Goal: Information Seeking & Learning: Learn about a topic

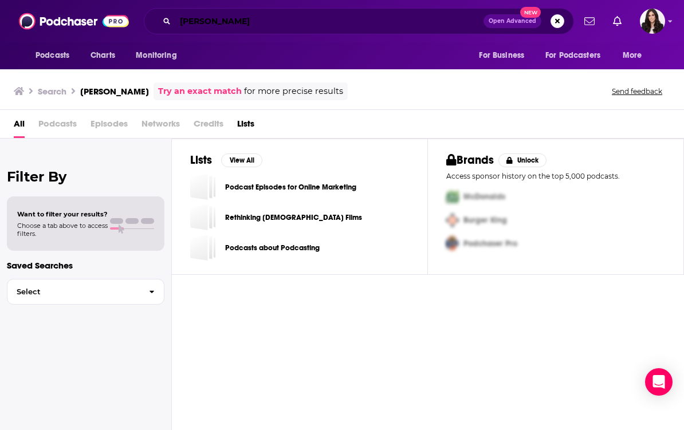
click at [264, 20] on input "[PERSON_NAME]" at bounding box center [329, 21] width 308 height 18
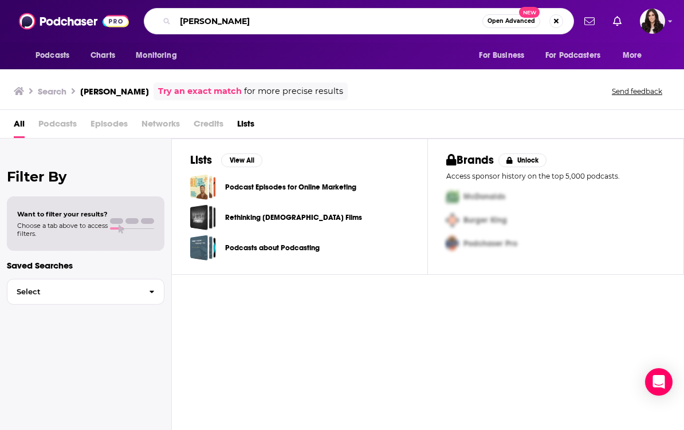
type input "[PERSON_NAME]"
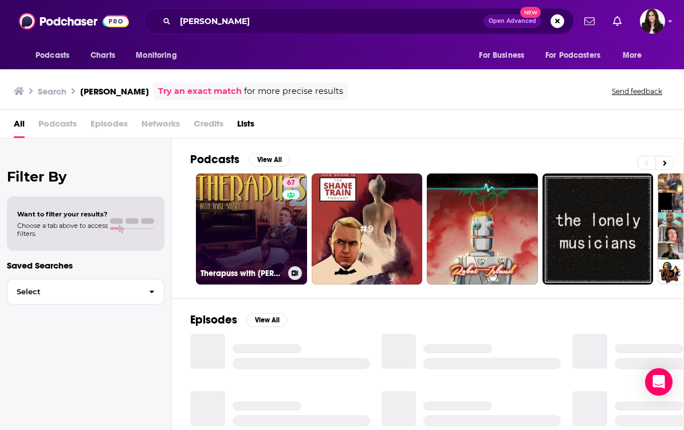
click at [259, 223] on link "67 Therapuss with [PERSON_NAME]" at bounding box center [251, 229] width 111 height 111
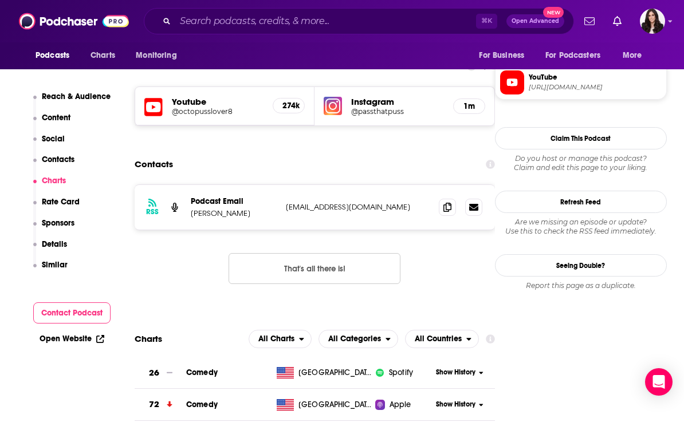
scroll to position [948, 0]
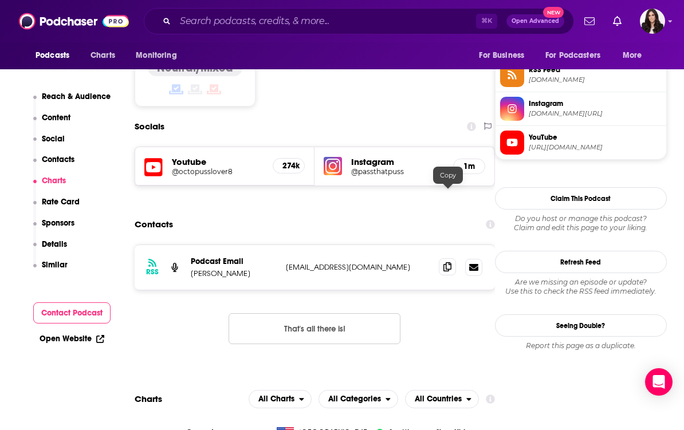
click at [446, 262] on icon at bounding box center [448, 266] width 8 height 9
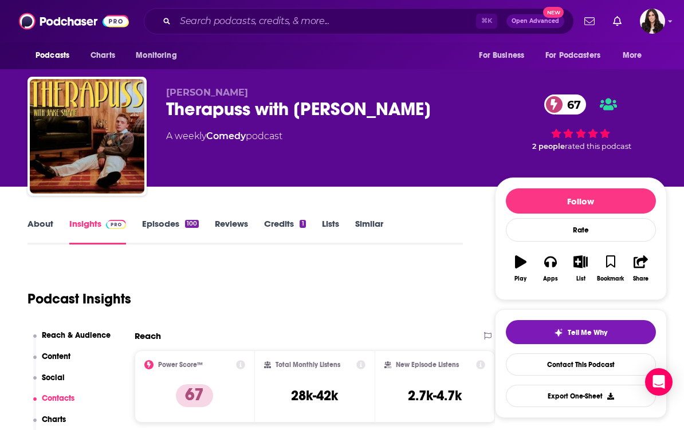
scroll to position [0, 0]
click at [36, 217] on div "About Insights Episodes 100 Reviews Credits 1 Lists Similar" at bounding box center [246, 231] width 436 height 28
click at [37, 222] on link "About" at bounding box center [41, 231] width 26 height 26
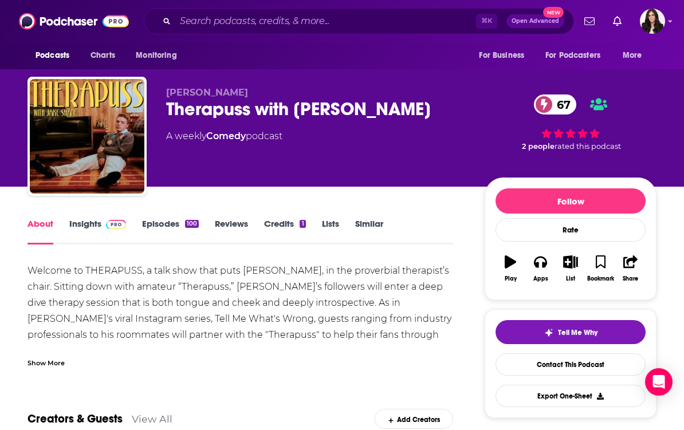
click at [60, 359] on div "Show More" at bounding box center [46, 362] width 37 height 11
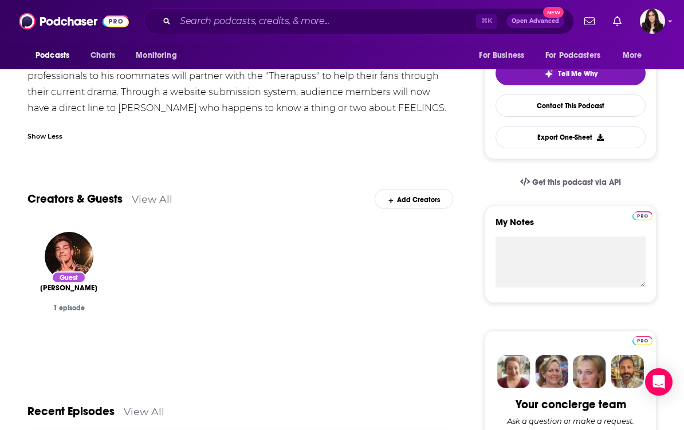
scroll to position [254, 0]
